Goal: Find specific page/section: Find specific page/section

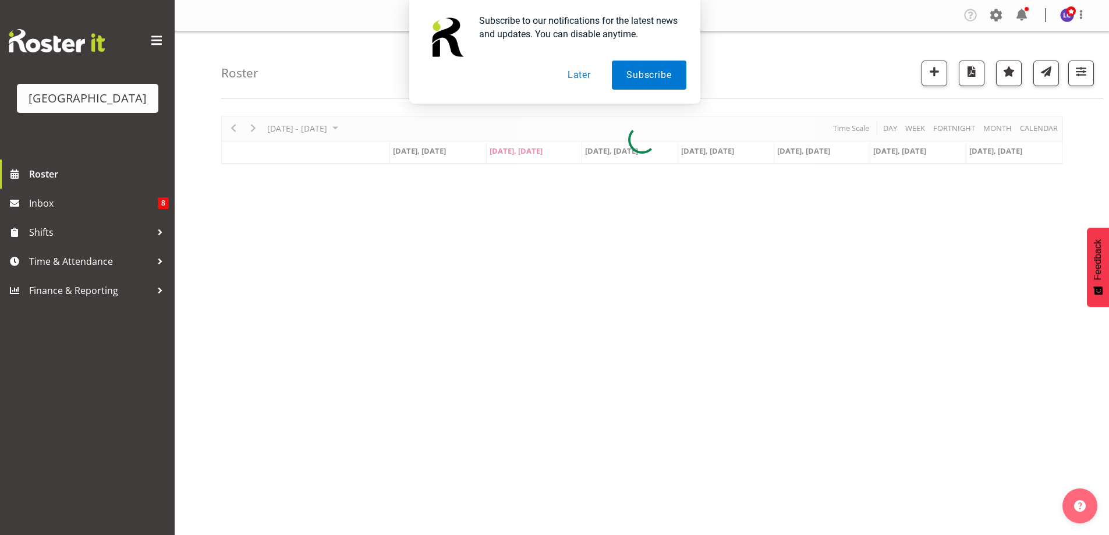
click at [579, 75] on button "Later" at bounding box center [579, 75] width 52 height 29
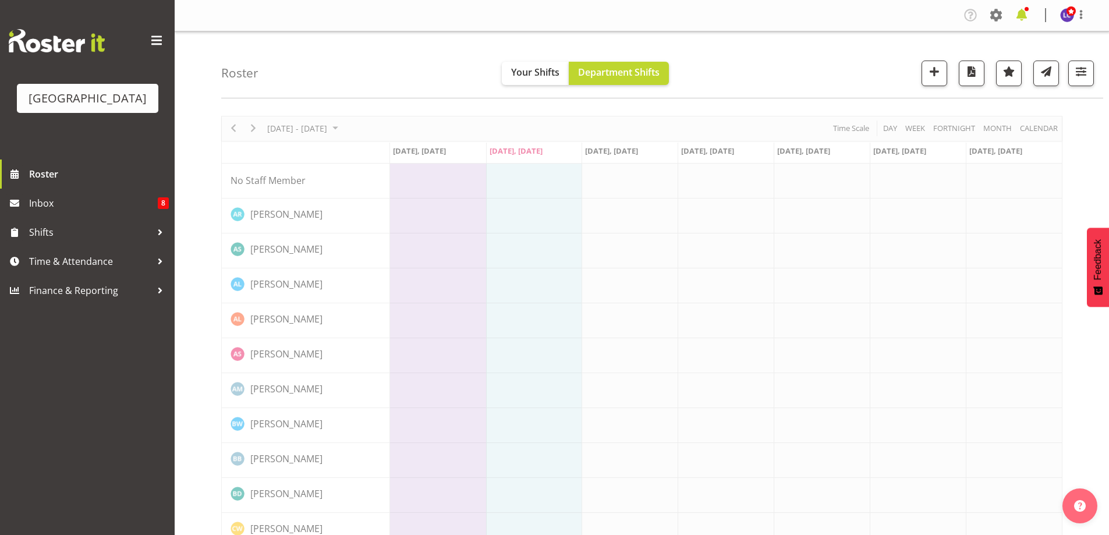
click at [1030, 11] on span at bounding box center [1022, 15] width 19 height 19
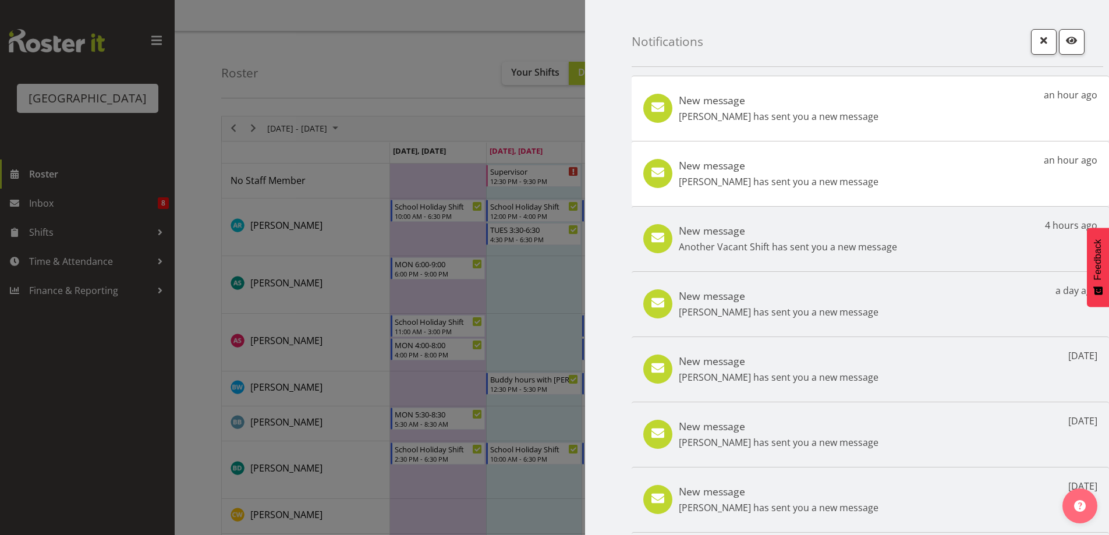
click at [862, 123] on p "[PERSON_NAME] has sent you a new message" at bounding box center [779, 116] width 200 height 14
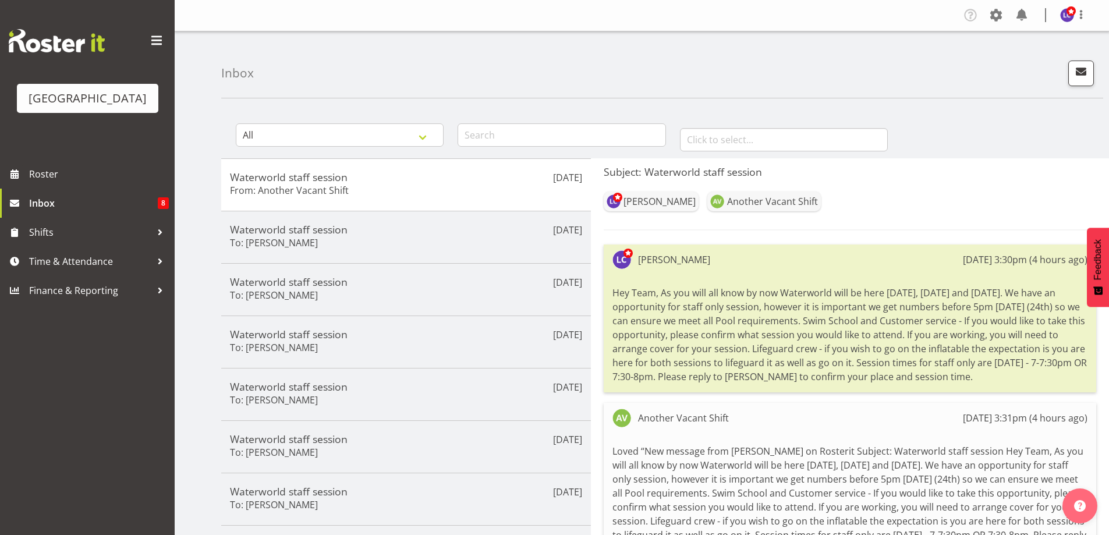
click at [114, 155] on div "[GEOGRAPHIC_DATA]" at bounding box center [87, 80] width 175 height 160
click at [108, 171] on span "Roster" at bounding box center [99, 173] width 140 height 17
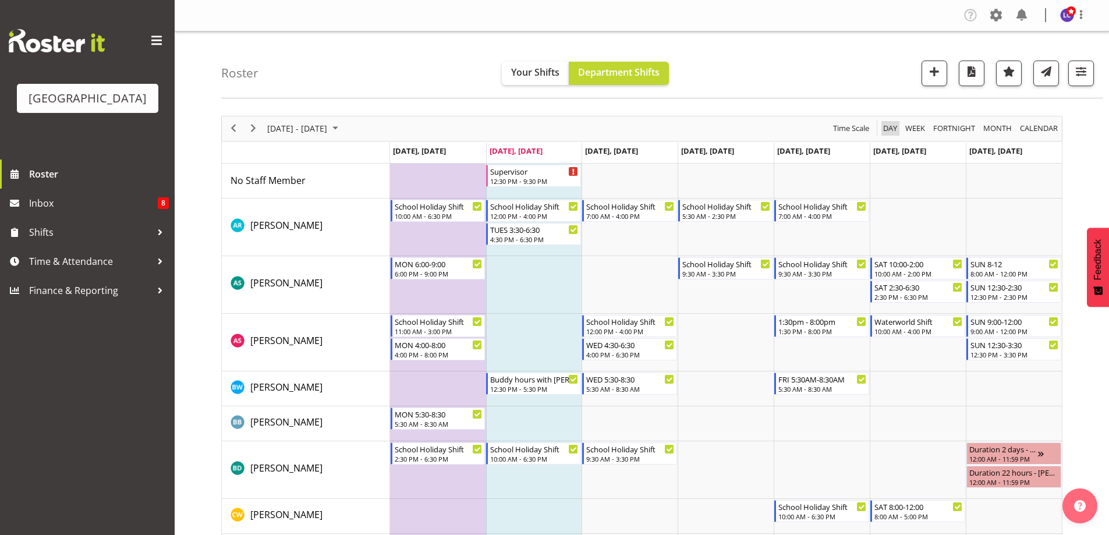
click at [889, 129] on span "Day" at bounding box center [890, 128] width 16 height 15
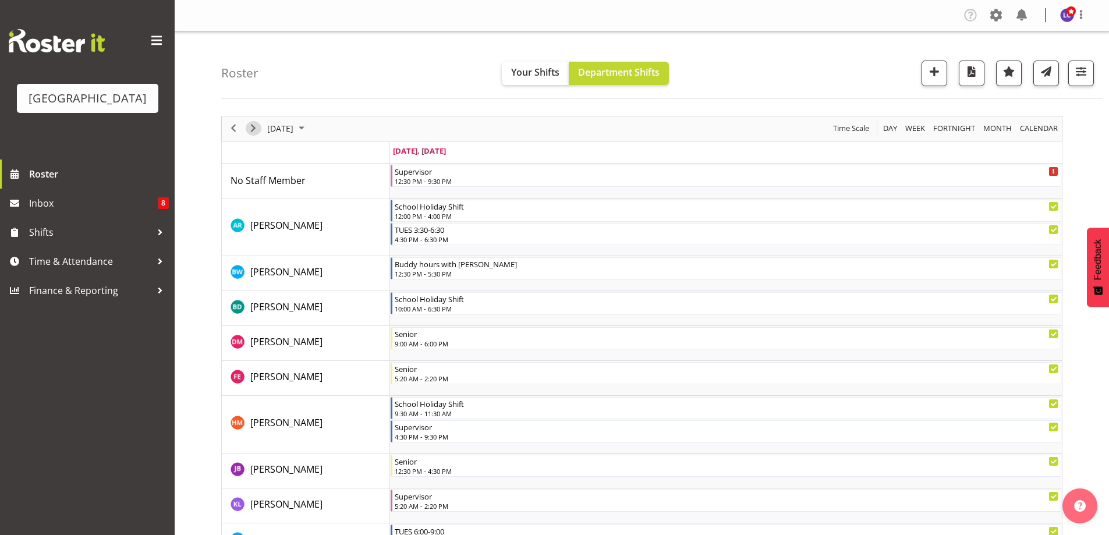
click at [247, 129] on span "Next" at bounding box center [253, 128] width 14 height 15
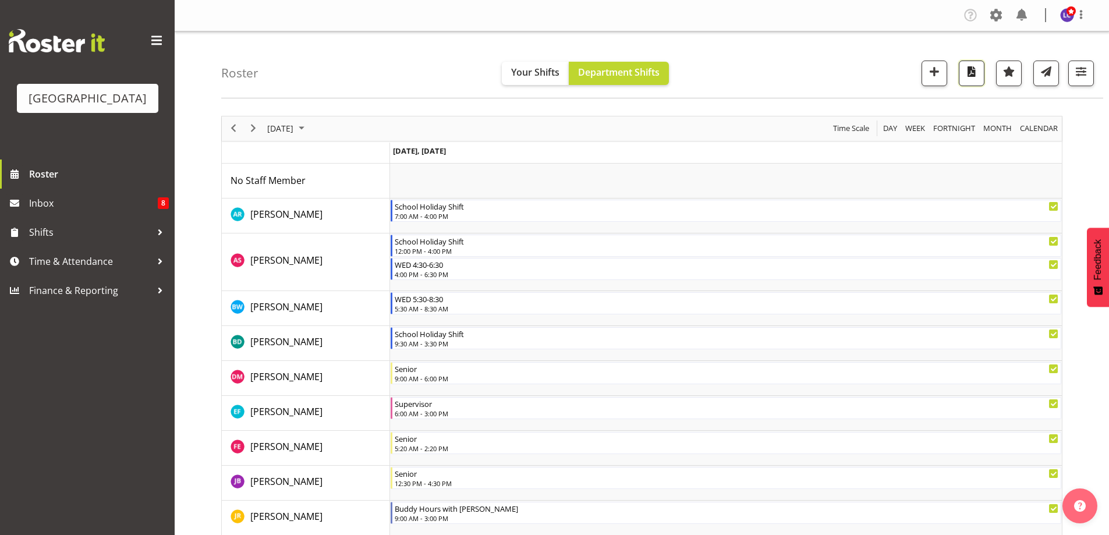
click at [972, 69] on span "button" at bounding box center [971, 71] width 15 height 15
click at [1079, 11] on span at bounding box center [1081, 15] width 14 height 14
click at [1005, 65] on link "Log Out" at bounding box center [1033, 61] width 112 height 21
